Goal: Transaction & Acquisition: Purchase product/service

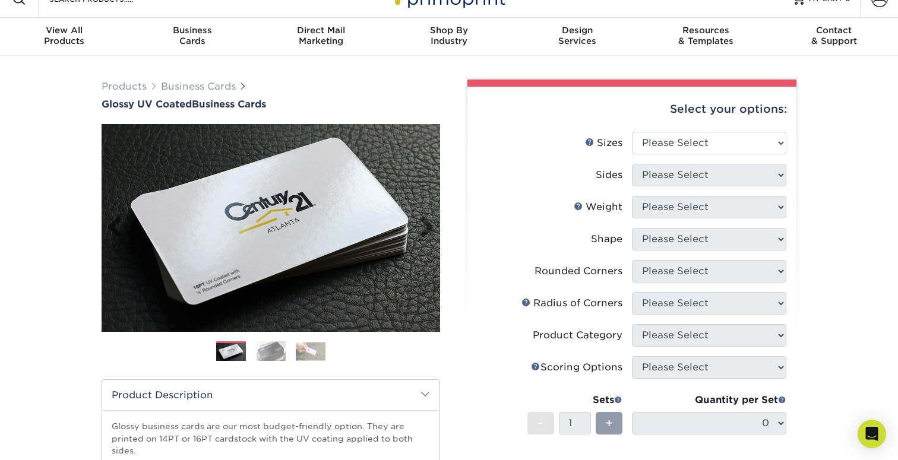
scroll to position [31, 0]
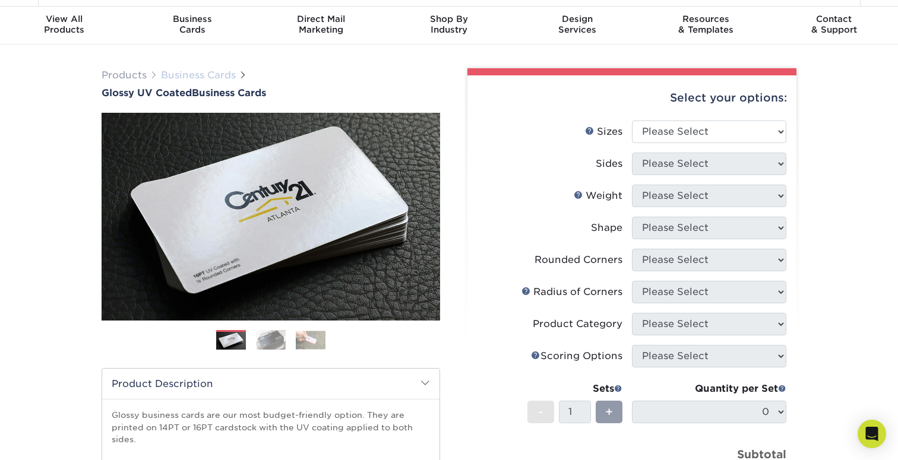
click at [211, 71] on link "Business Cards" at bounding box center [198, 74] width 75 height 11
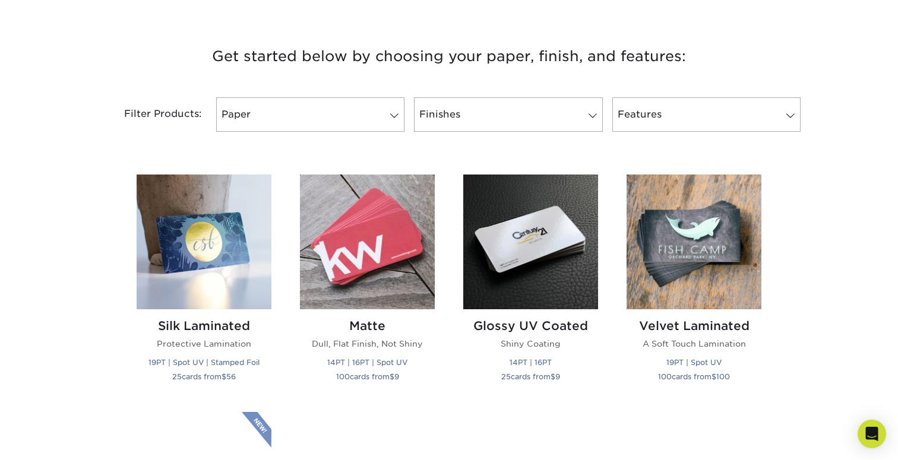
scroll to position [467, 0]
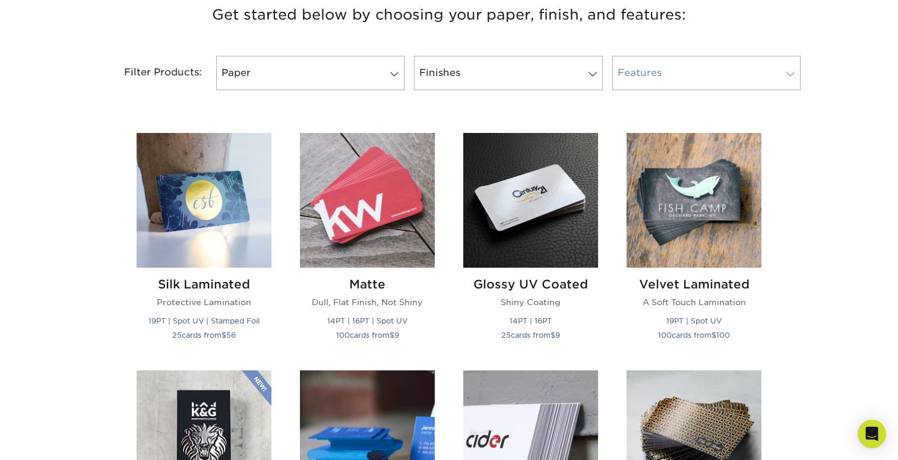
click at [712, 76] on link "Features" at bounding box center [706, 73] width 188 height 34
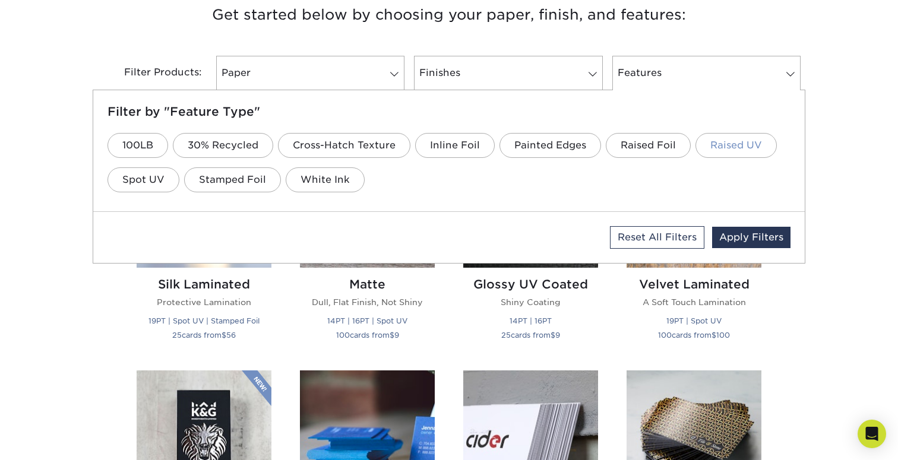
click at [724, 148] on link "Raised UV" at bounding box center [735, 145] width 81 height 25
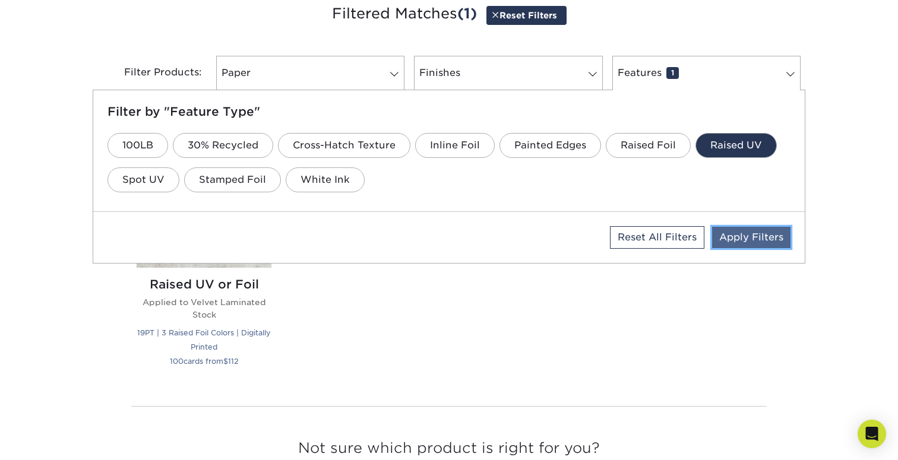
click at [753, 237] on link "Apply Filters" at bounding box center [751, 237] width 78 height 21
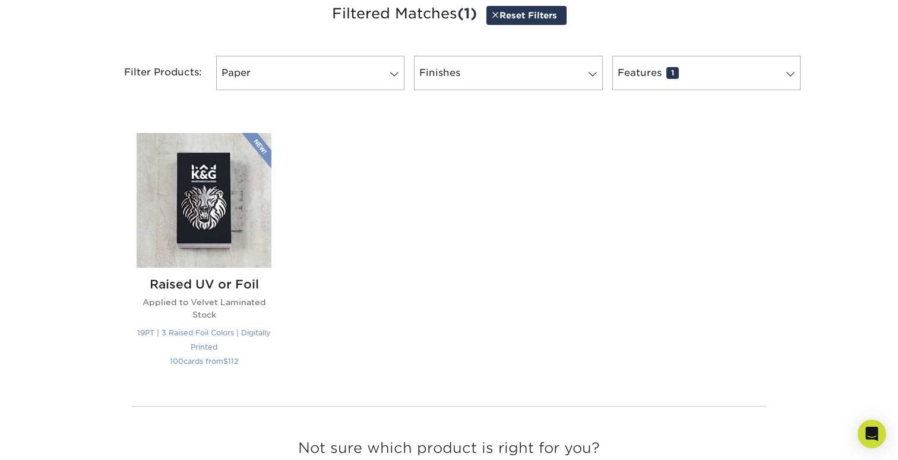
click at [230, 286] on h2 "Raised UV or Foil" at bounding box center [204, 284] width 135 height 14
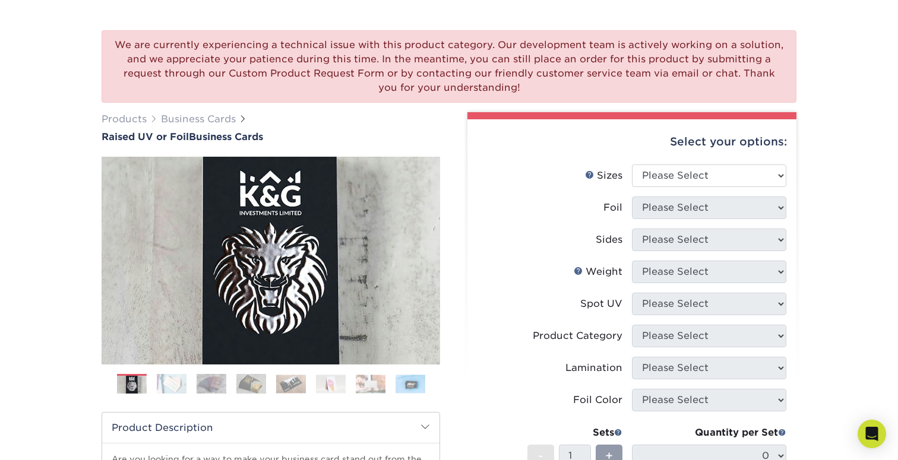
scroll to position [87, 0]
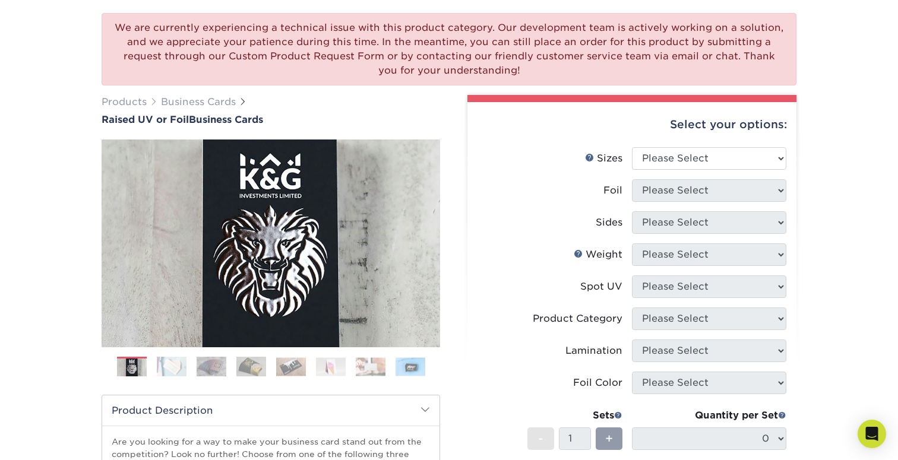
click at [169, 369] on img at bounding box center [172, 366] width 30 height 21
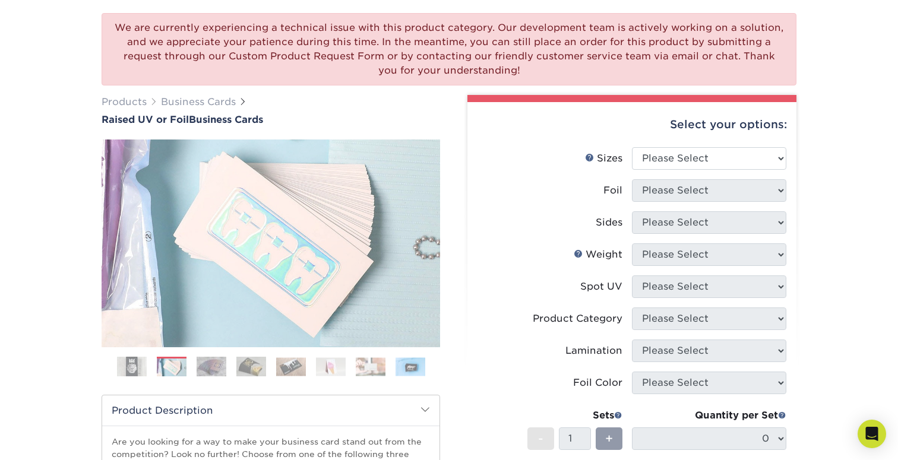
scroll to position [87, 0]
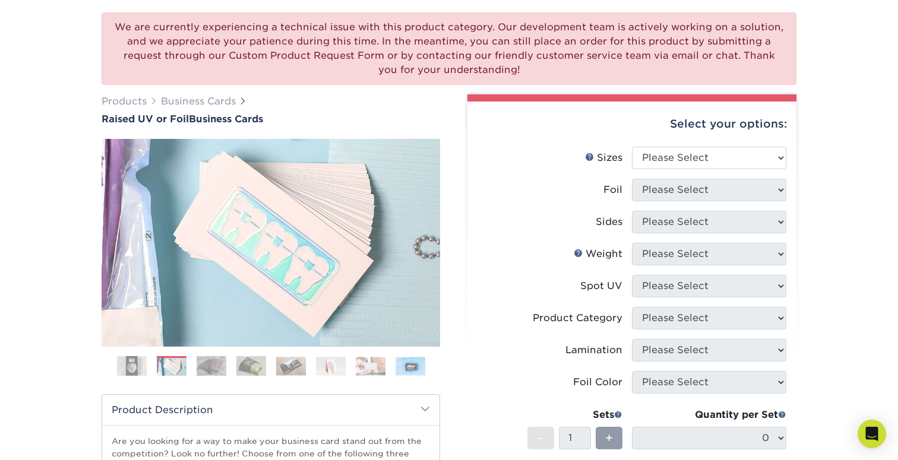
click at [198, 369] on img at bounding box center [212, 366] width 30 height 21
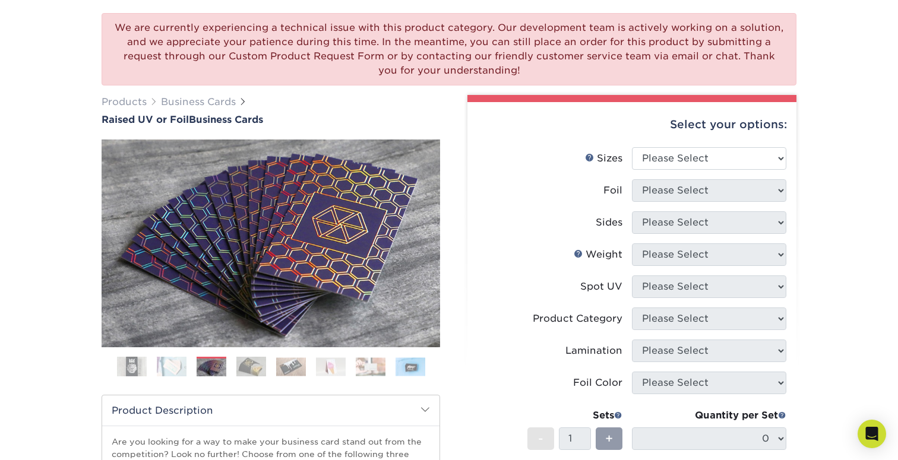
click at [241, 369] on img at bounding box center [251, 366] width 30 height 21
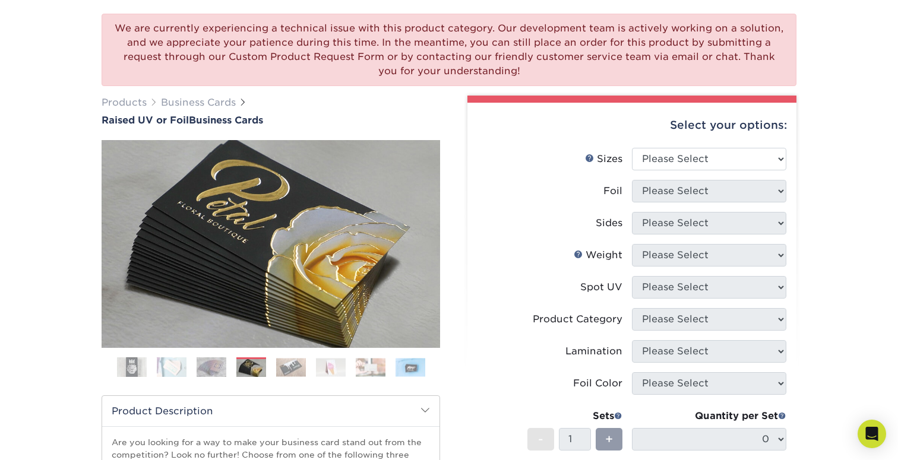
click at [291, 368] on img at bounding box center [291, 367] width 30 height 18
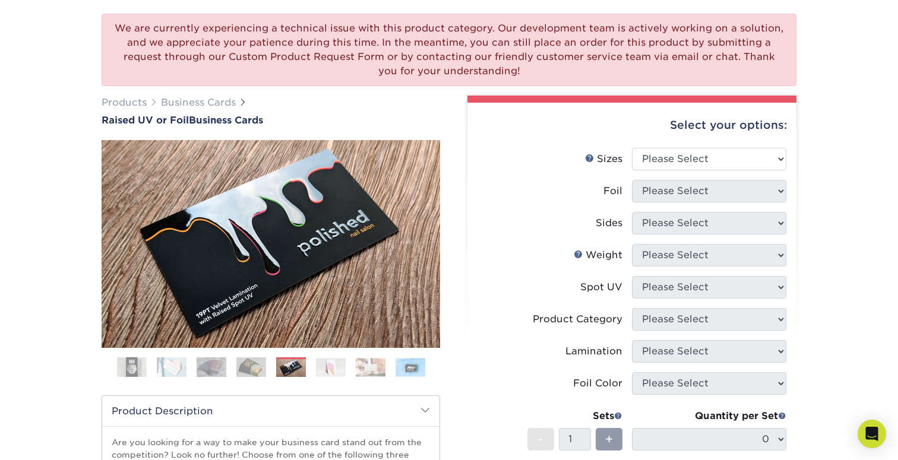
click at [325, 370] on img at bounding box center [331, 367] width 30 height 18
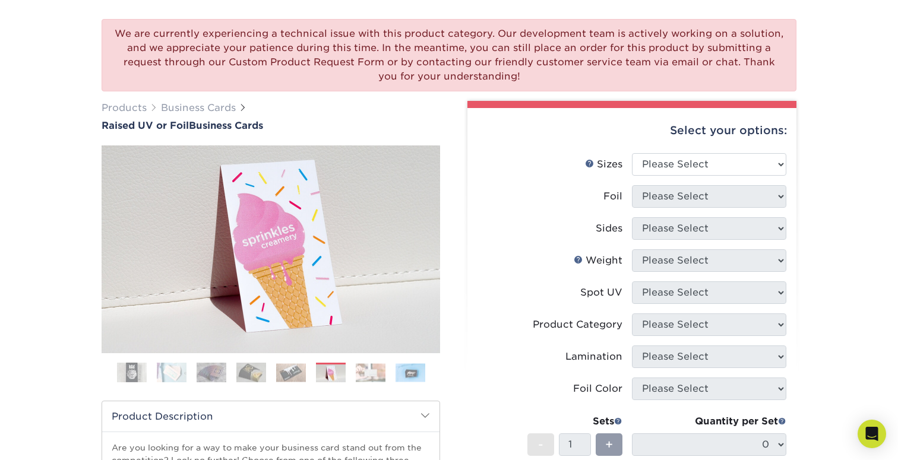
click at [366, 375] on img at bounding box center [371, 372] width 30 height 18
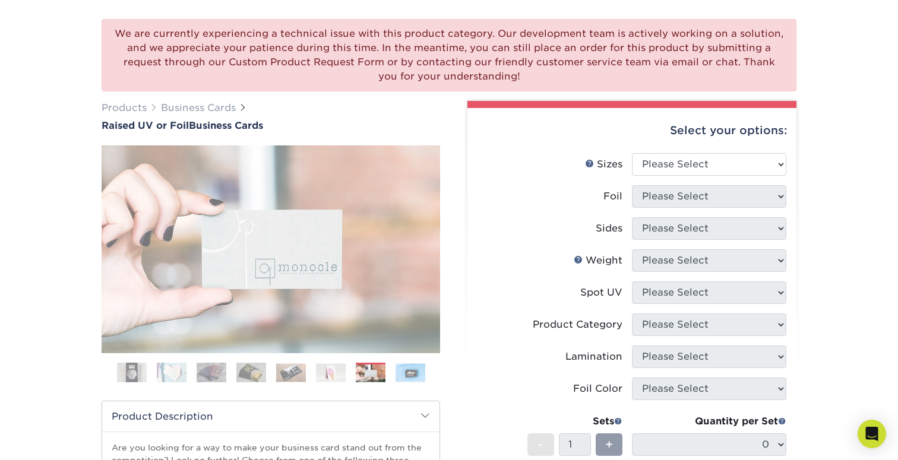
scroll to position [81, 0]
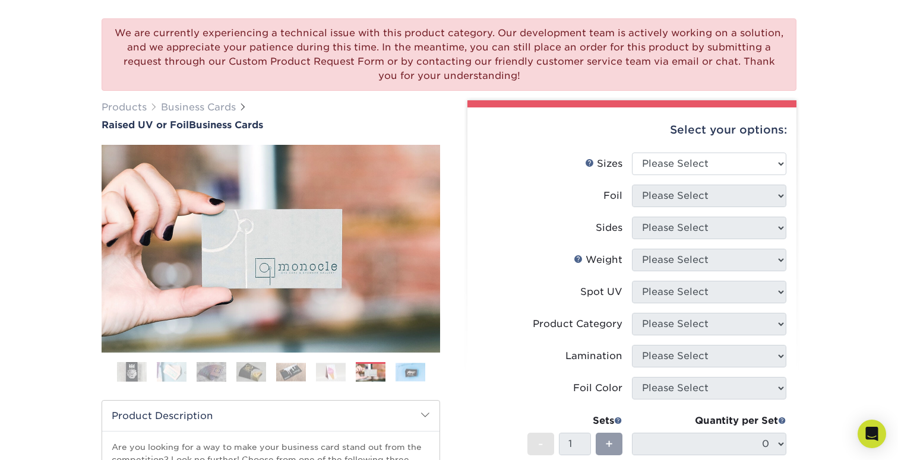
click at [411, 376] on img at bounding box center [410, 372] width 30 height 18
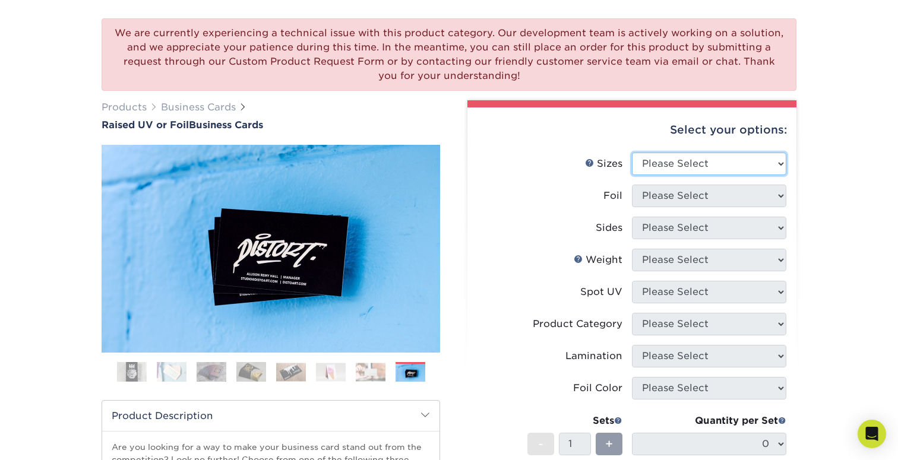
click at [708, 164] on select "Please Select 2" x 3.5" - Standard" at bounding box center [709, 164] width 154 height 23
select select "2.00x3.50"
click at [632, 153] on select "Please Select 2" x 3.5" - Standard" at bounding box center [709, 164] width 154 height 23
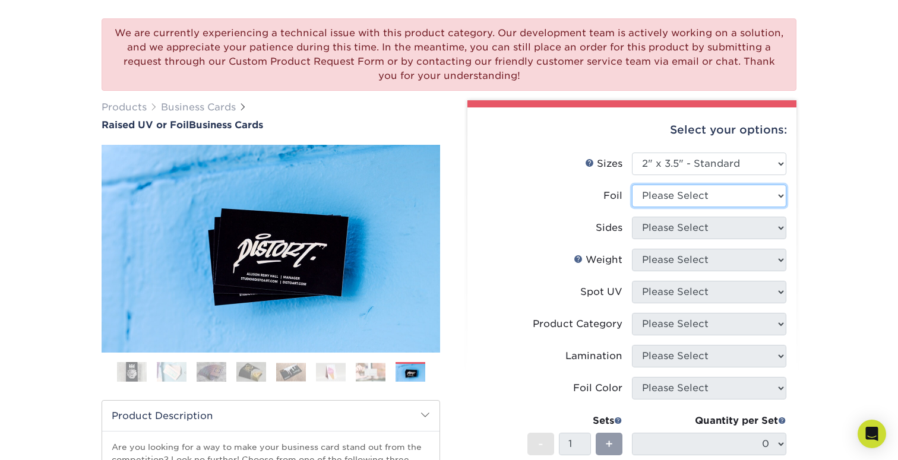
click at [711, 192] on select "Please Select No Yes" at bounding box center [709, 196] width 154 height 23
select select "0"
click at [632, 185] on select "Please Select No Yes" at bounding box center [709, 196] width 154 height 23
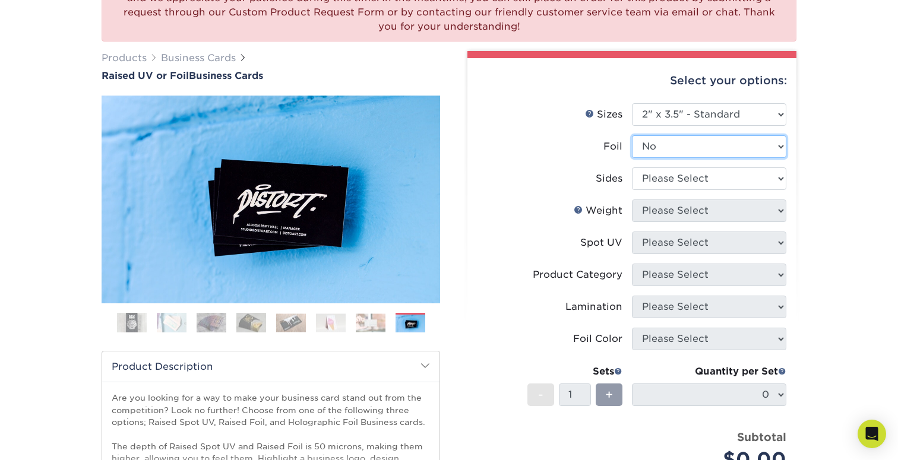
scroll to position [132, 0]
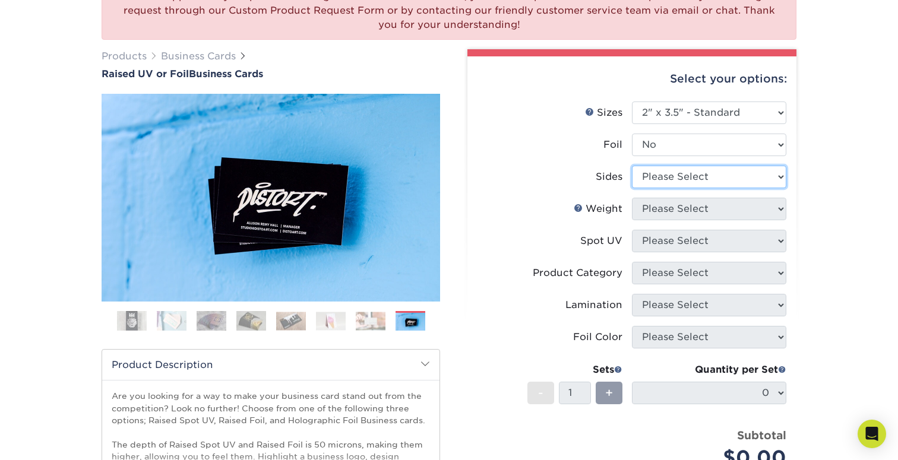
click at [664, 179] on select "Please Select Print Both Sides Print Front Only" at bounding box center [709, 177] width 154 height 23
select select "13abbda7-1d64-4f25-8bb2-c179b224825d"
click at [632, 166] on select "Please Select Print Both Sides Print Front Only" at bounding box center [709, 177] width 154 height 23
click at [711, 208] on select "Please Select 16PT" at bounding box center [709, 209] width 154 height 23
select select "16PT"
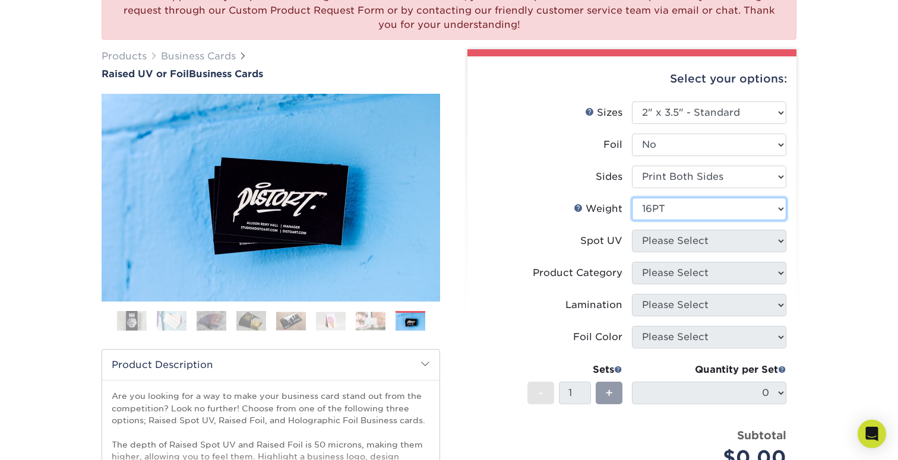
click at [632, 198] on select "Please Select 16PT" at bounding box center [709, 209] width 154 height 23
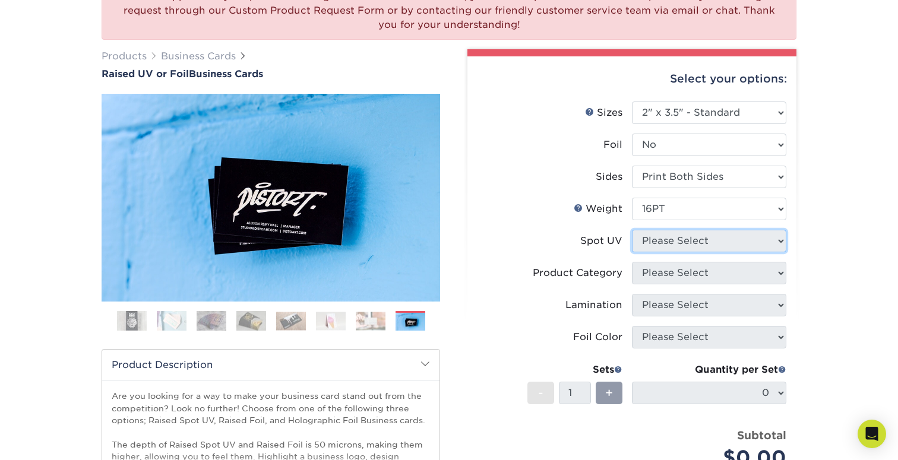
click at [700, 240] on select "Please Select No Spot UV Front Only" at bounding box center [709, 241] width 154 height 23
select select "1"
click at [632, 230] on select "Please Select No Spot UV Front Only" at bounding box center [709, 241] width 154 height 23
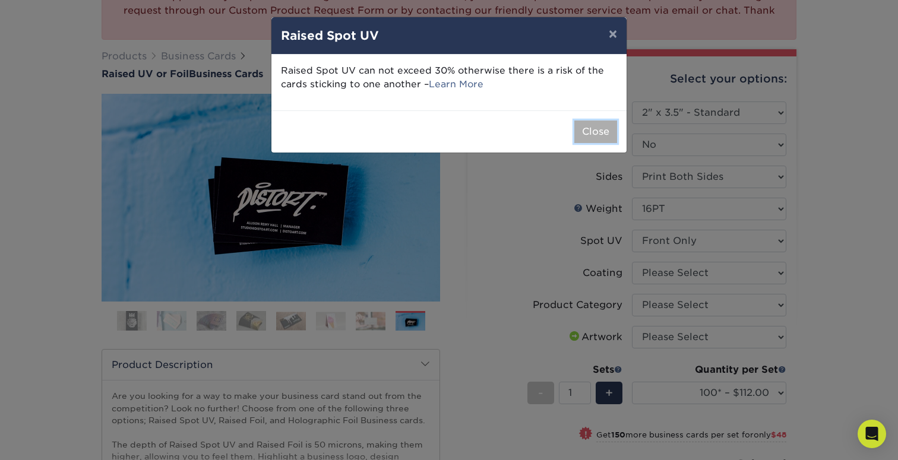
click at [601, 131] on button "Close" at bounding box center [595, 132] width 43 height 23
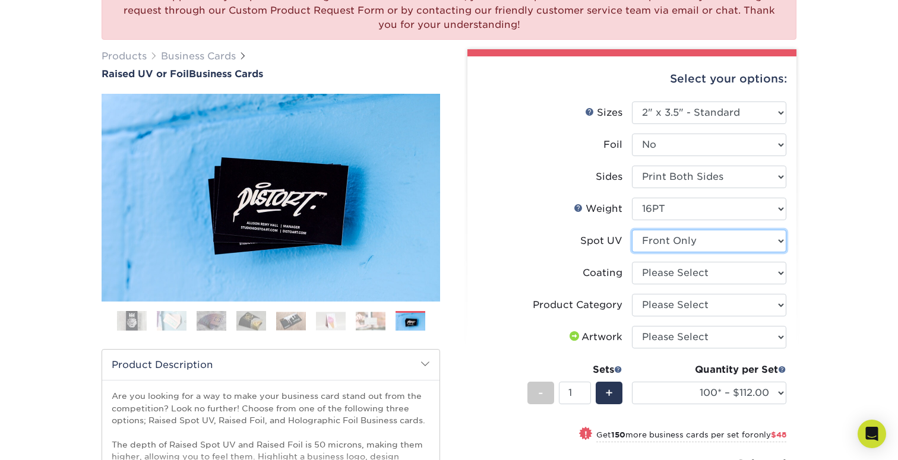
click at [683, 237] on select "Please Select No Spot UV Front Only" at bounding box center [709, 241] width 154 height 23
click at [650, 270] on select at bounding box center [709, 273] width 154 height 23
select select "3e7618de-abca-4bda-9f97-8b9129e913d8"
click at [632, 262] on select at bounding box center [709, 273] width 154 height 23
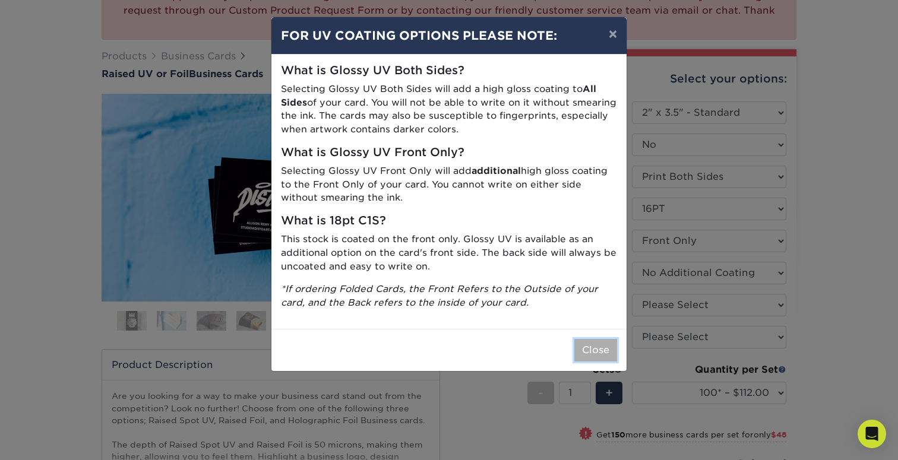
click at [603, 349] on button "Close" at bounding box center [595, 350] width 43 height 23
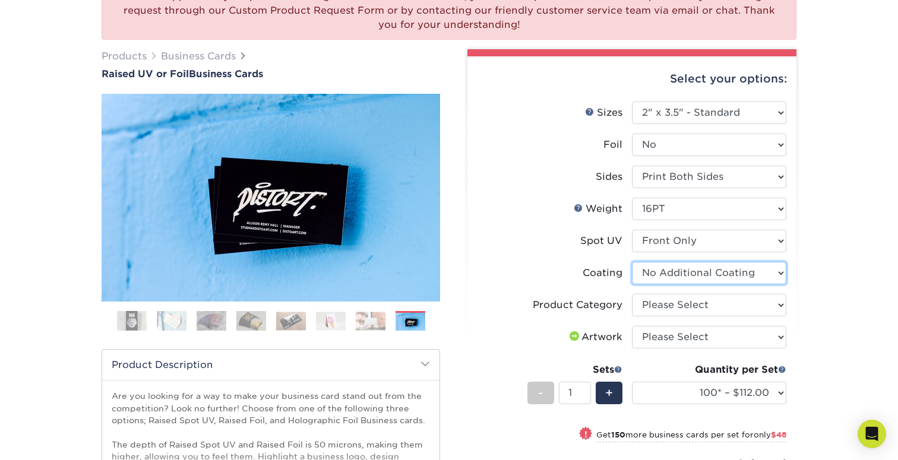
click at [686, 277] on select at bounding box center [709, 273] width 154 height 23
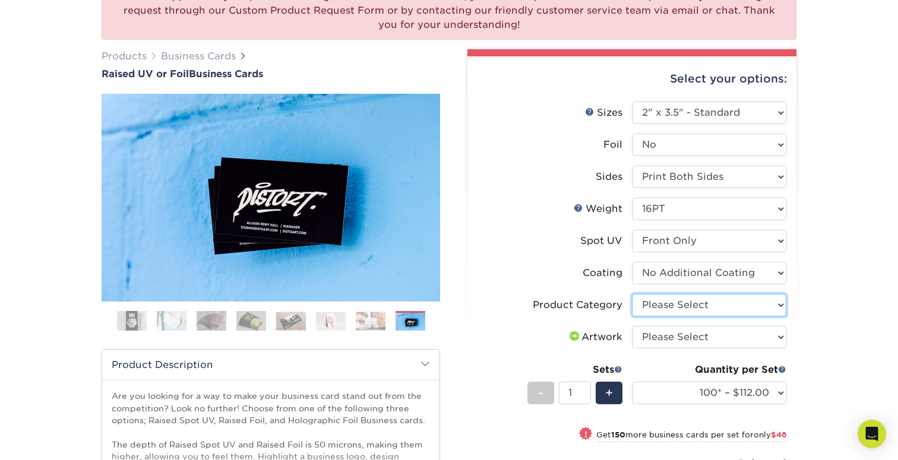
click at [761, 309] on select "Please Select Business Cards" at bounding box center [709, 305] width 154 height 23
select select "3b5148f1-0588-4f88-a218-97bcfdce65c1"
click at [632, 294] on select "Please Select Business Cards" at bounding box center [709, 305] width 154 height 23
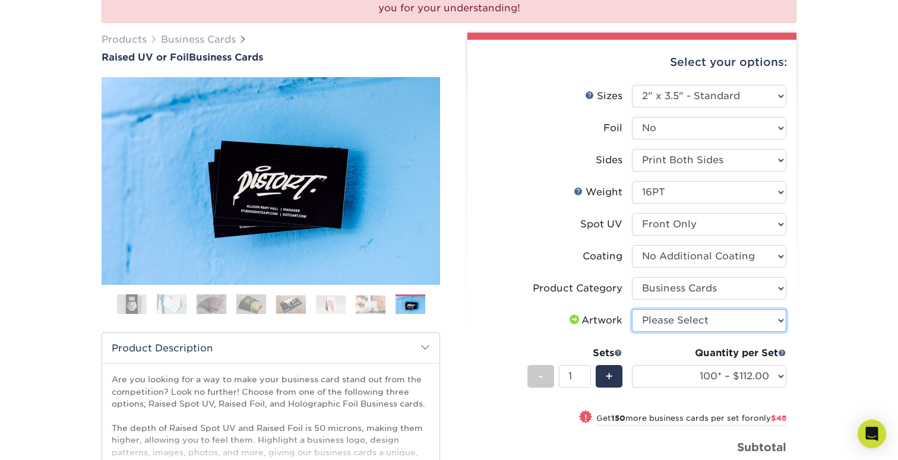
click at [728, 321] on select "Please Select I will upload files I need a design - $100" at bounding box center [709, 320] width 154 height 23
select select "upload"
click at [632, 309] on select "Please Select I will upload files I need a design - $100" at bounding box center [709, 320] width 154 height 23
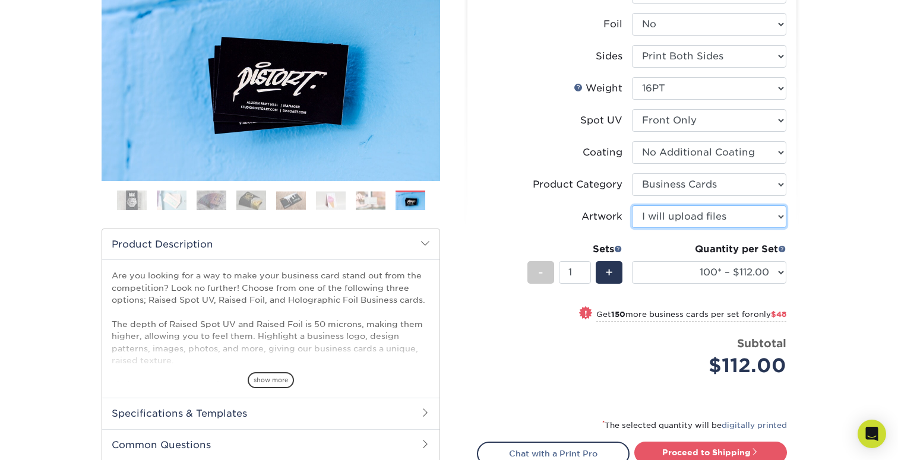
scroll to position [258, 0]
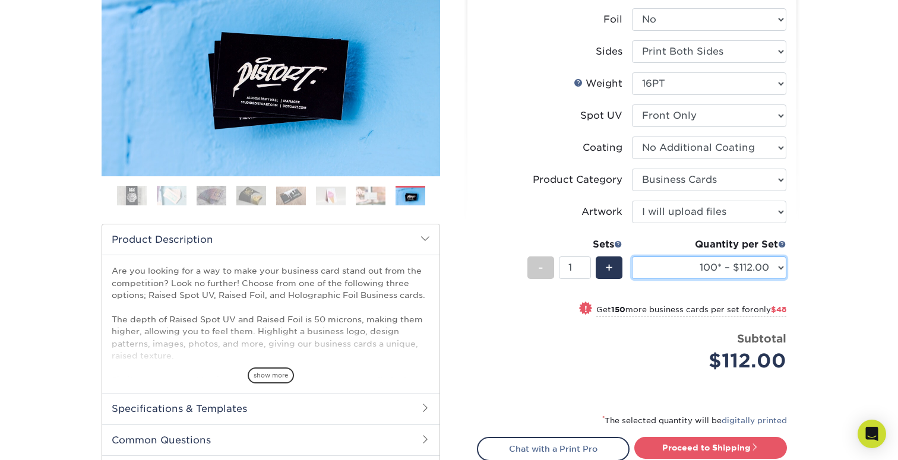
click at [766, 274] on select "100* – $112.00 250* – $160.00 500* – $216.00" at bounding box center [709, 267] width 154 height 23
